Goal: Find specific page/section: Find specific page/section

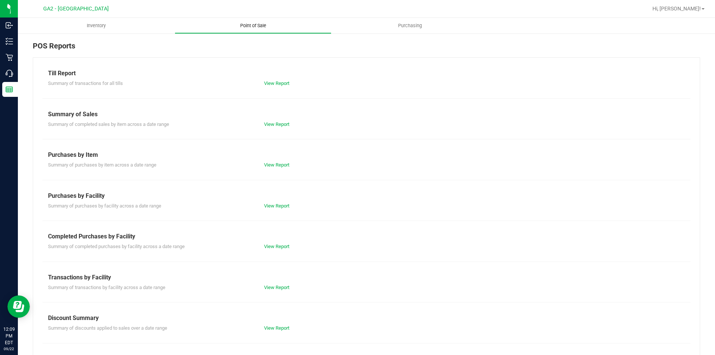
click at [266, 26] on span "Point of Sale" at bounding box center [253, 25] width 46 height 7
click at [276, 121] on div "View Report" at bounding box center [367, 124] width 216 height 7
click at [277, 125] on link "View Report" at bounding box center [276, 124] width 25 height 6
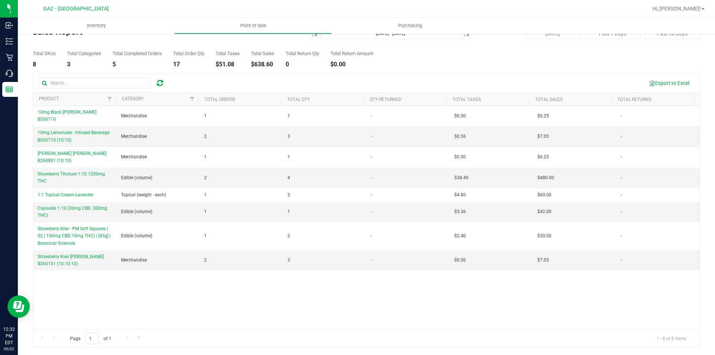
scroll to position [17, 0]
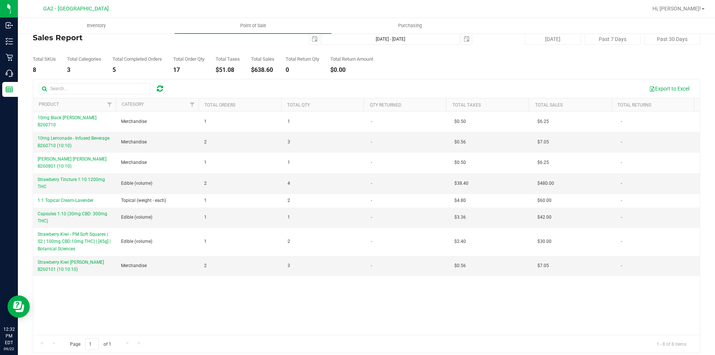
click at [573, 314] on div "10mg Black [PERSON_NAME] B260710 Merchandise 1 1 - $0.50 $6.25 - 10mg Lemonade …" at bounding box center [366, 223] width 667 height 224
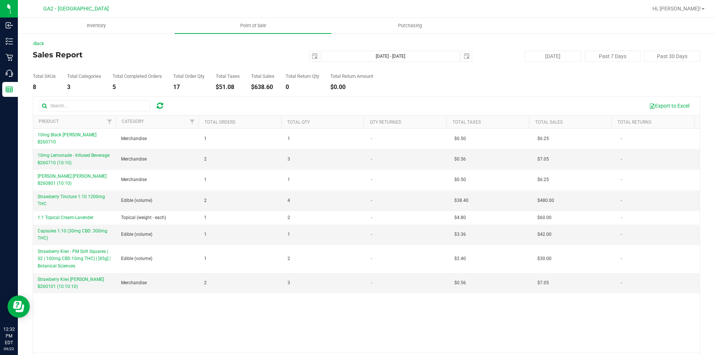
click at [33, 0] on nav "GA2 - Stockbridge Hi, [PERSON_NAME]!" at bounding box center [366, 9] width 697 height 18
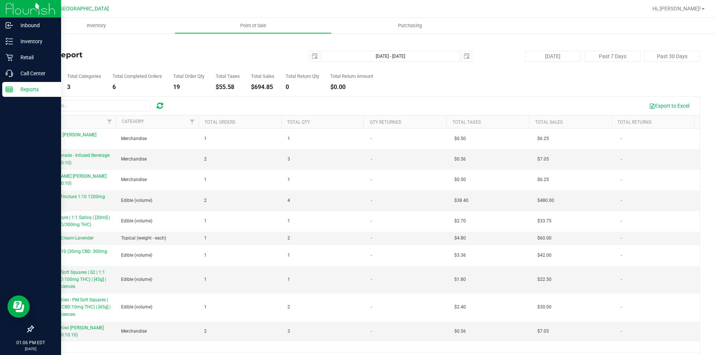
click at [14, 89] on p "Reports" at bounding box center [35, 89] width 45 height 9
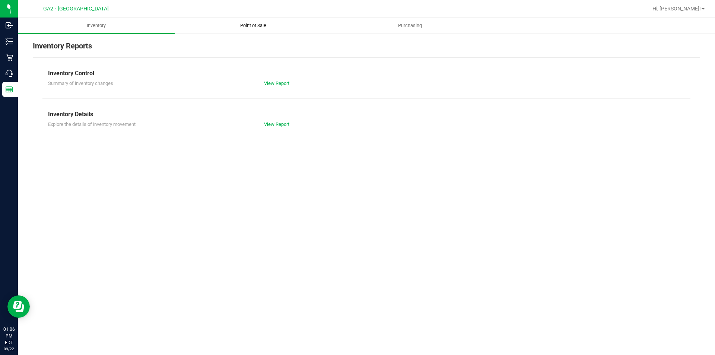
click at [261, 25] on span "Point of Sale" at bounding box center [253, 25] width 46 height 7
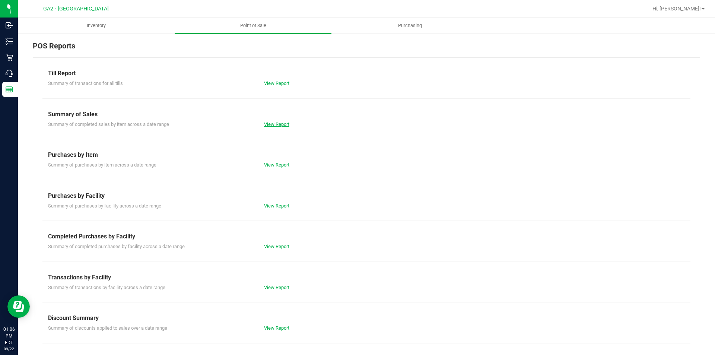
click at [287, 124] on link "View Report" at bounding box center [276, 124] width 25 height 6
